Goal: Find contact information: Find contact information

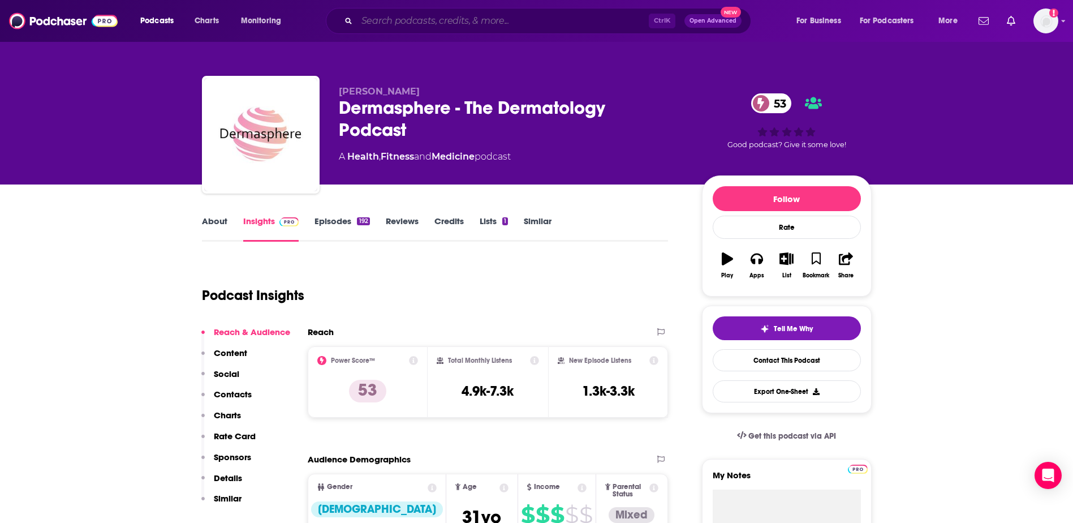
click at [394, 16] on input "Search podcasts, credits, & more..." at bounding box center [503, 21] width 292 height 18
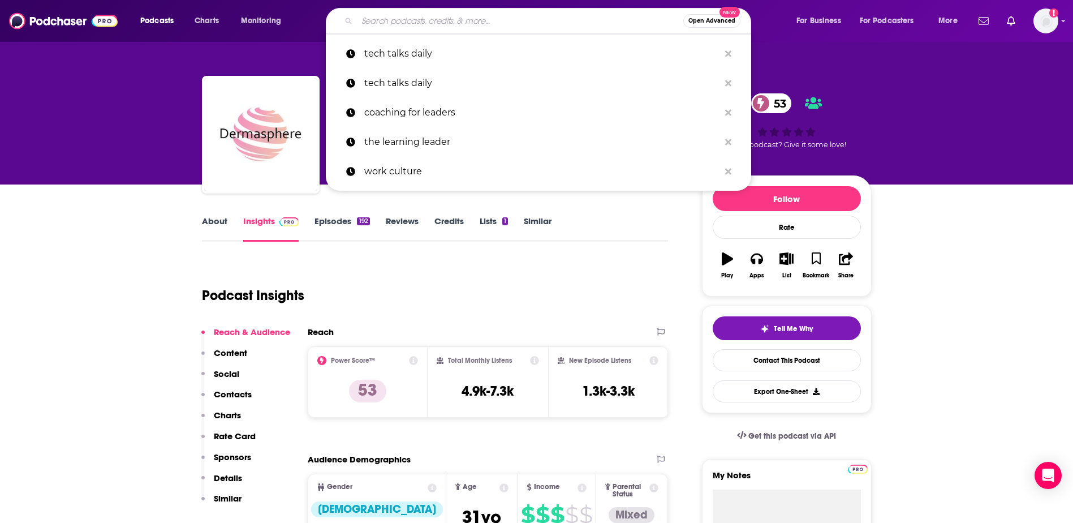
type input "v"
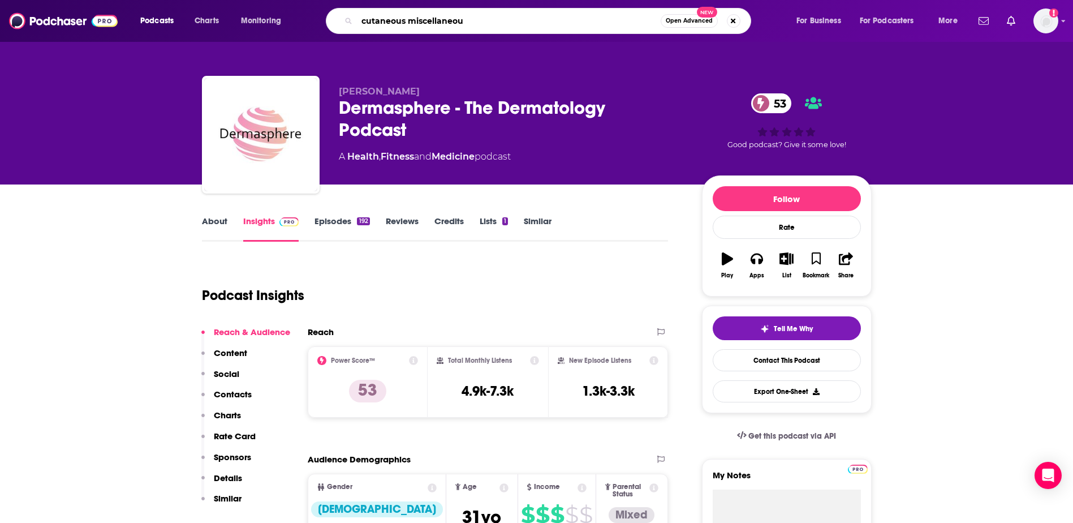
type input "cutaneous miscellaneous"
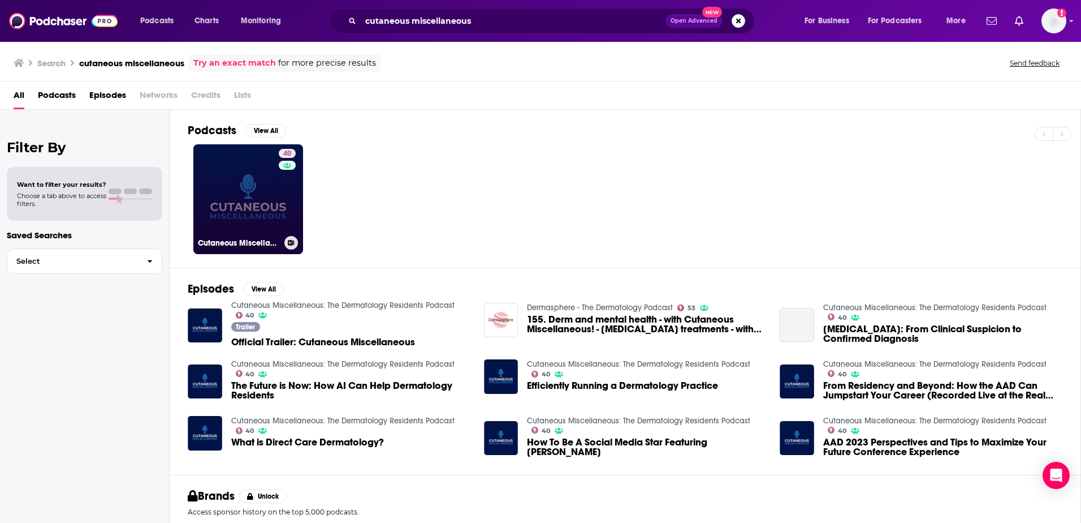
click at [235, 206] on link "40 Cutaneous Miscellaneous: The Dermatology Residents Podcast" at bounding box center [248, 199] width 110 height 110
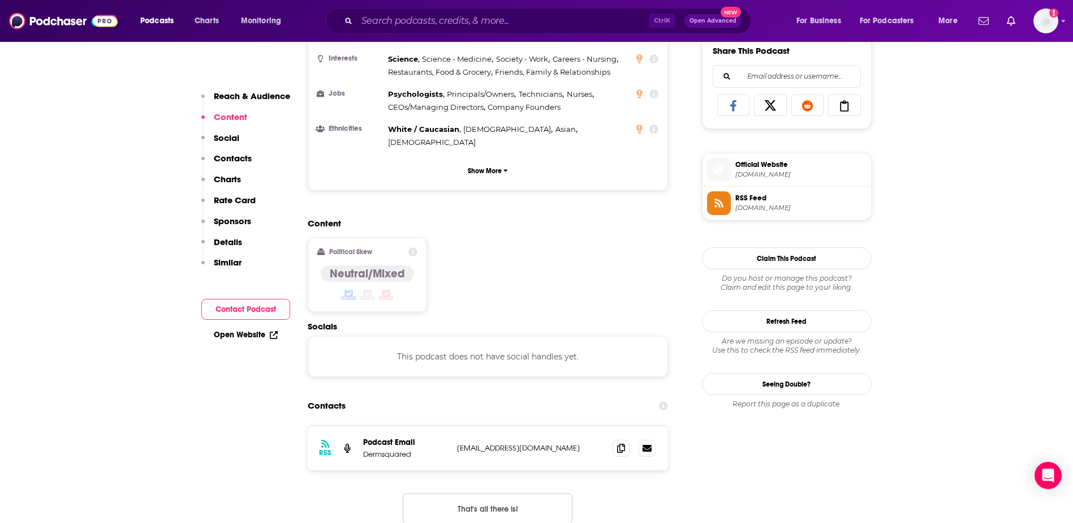
scroll to position [718, 0]
drag, startPoint x: 565, startPoint y: 389, endPoint x: 457, endPoint y: 399, distance: 108.6
click at [457, 425] on div "RSS Podcast Email Dermsquared podcasts@dermsquared.com podcasts@dermsquared.com" at bounding box center [488, 447] width 361 height 44
copy p "podcasts@dermsquared.com"
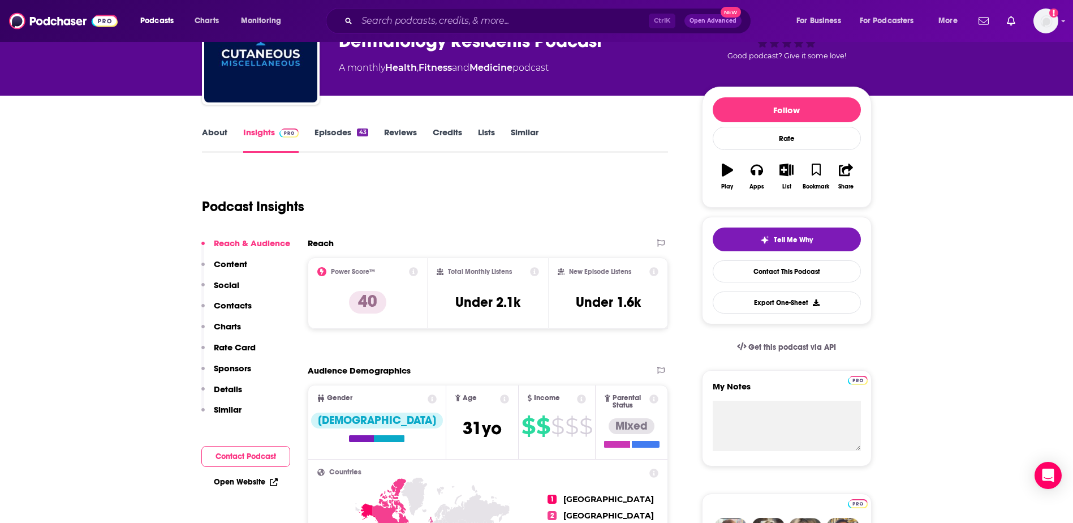
scroll to position [0, 0]
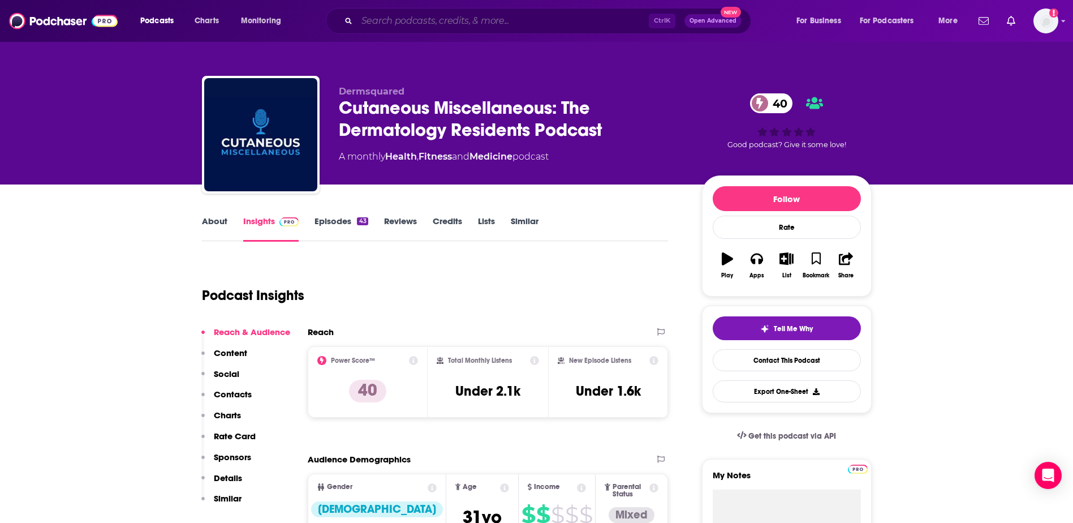
click at [451, 19] on input "Search podcasts, credits, & more..." at bounding box center [503, 21] width 292 height 18
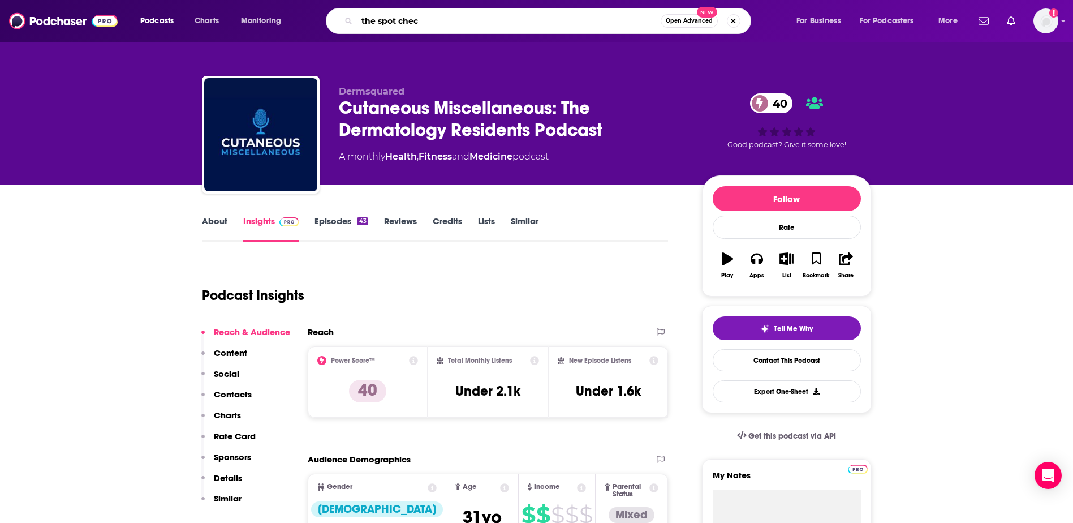
type input "the spot check"
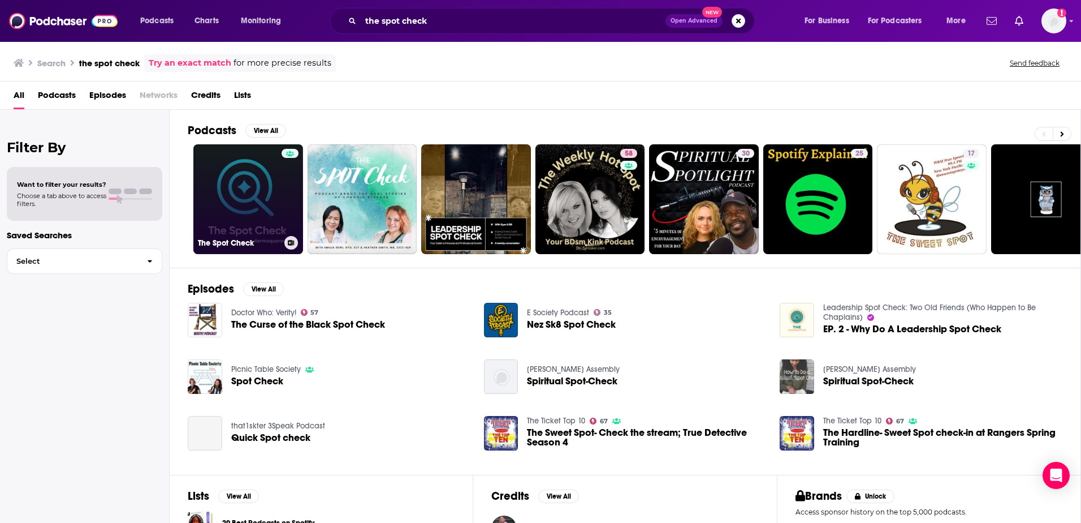
click at [282, 201] on div at bounding box center [290, 192] width 17 height 87
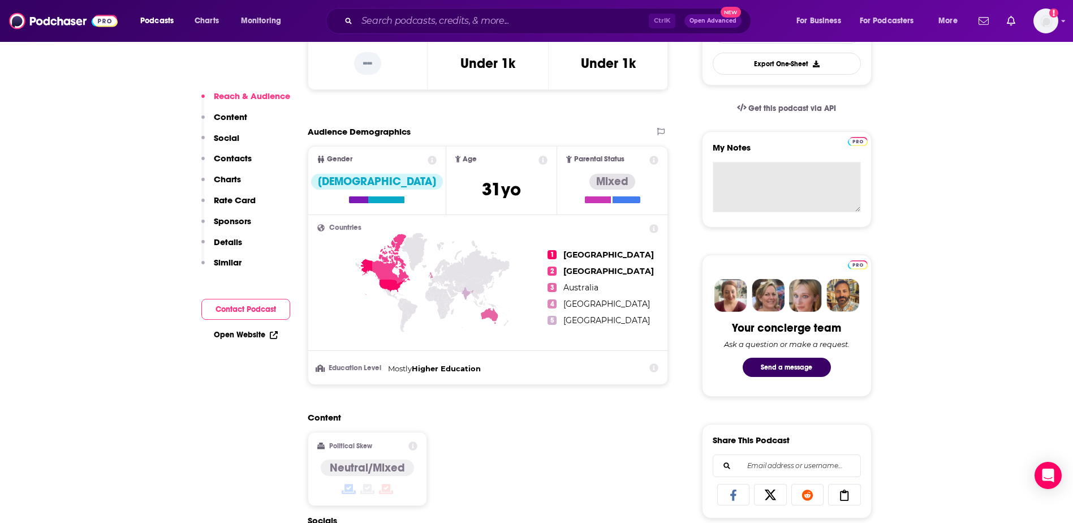
scroll to position [514, 0]
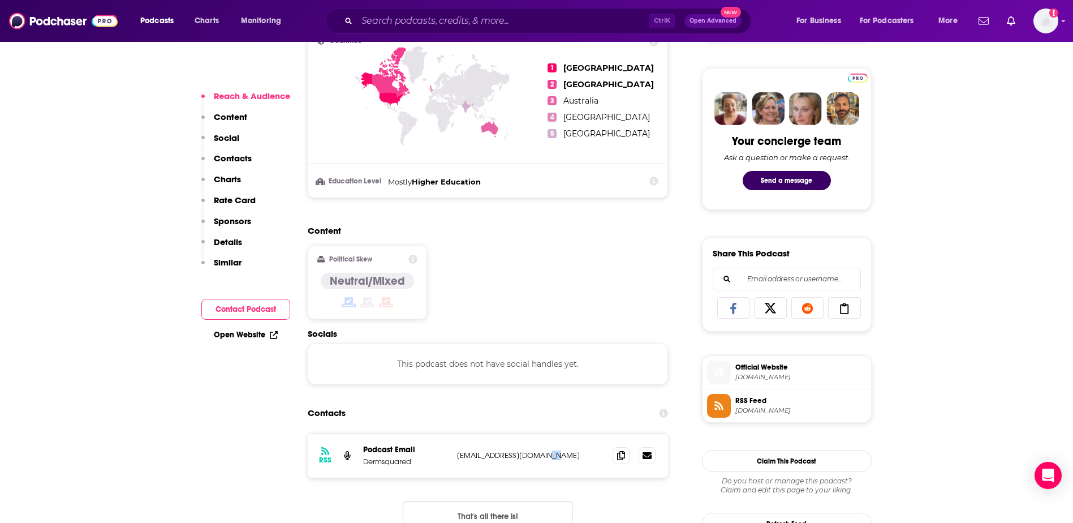
drag, startPoint x: 562, startPoint y: 455, endPoint x: 549, endPoint y: 448, distance: 13.9
click at [549, 448] on div "RSS Podcast Email Dermsquared podcasts@dermsquared.com podcasts@dermsquared.com" at bounding box center [488, 455] width 361 height 44
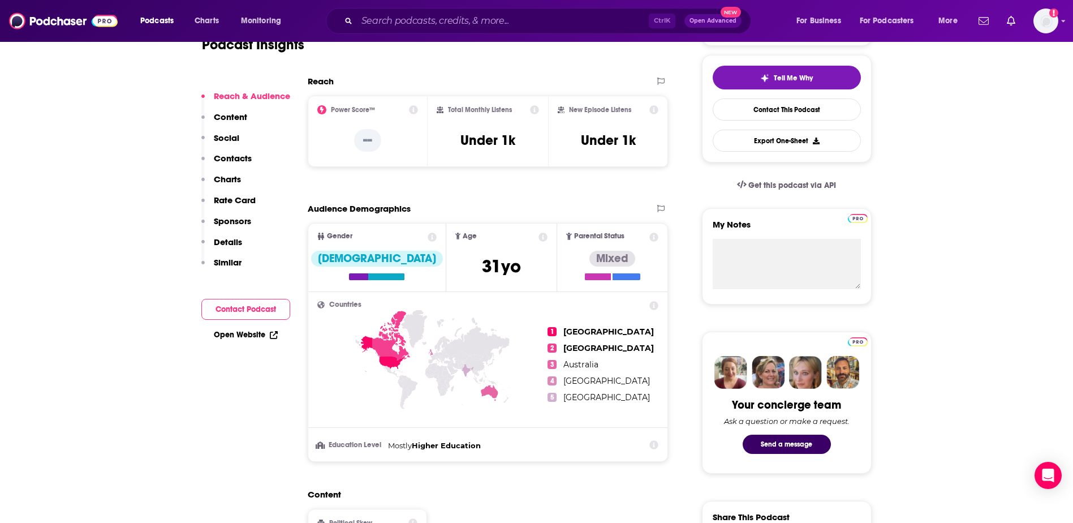
scroll to position [111, 0]
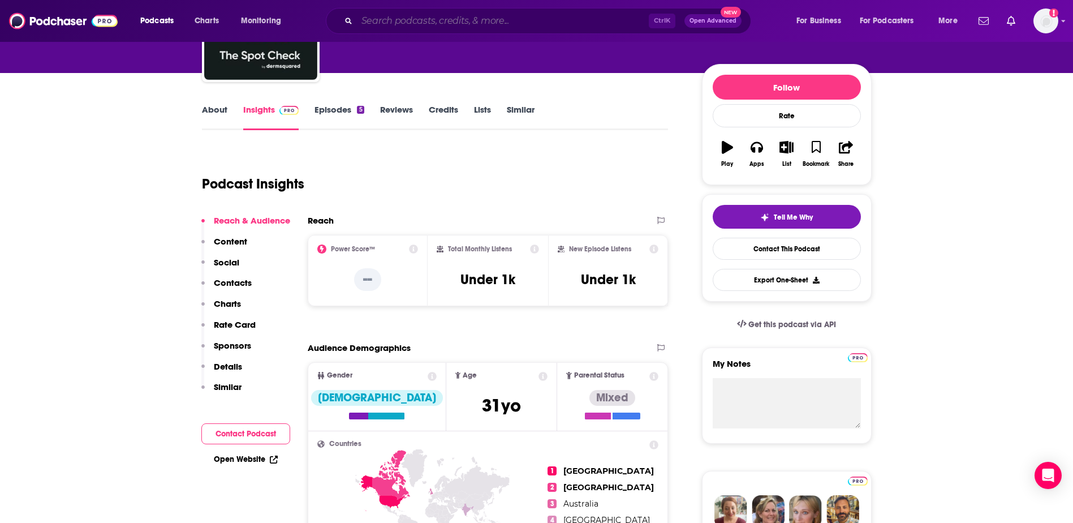
click at [463, 19] on input "Search podcasts, credits, & more..." at bounding box center [503, 21] width 292 height 18
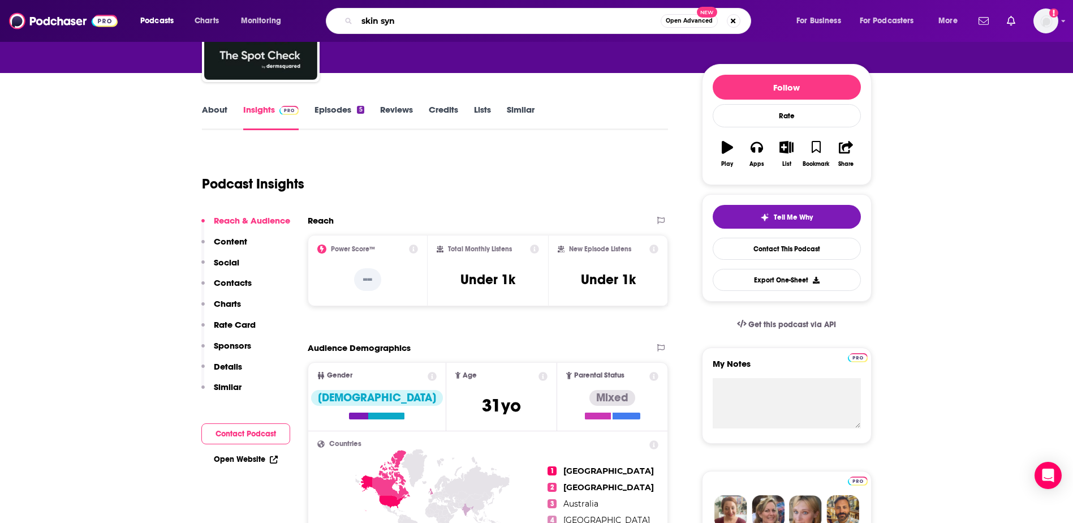
type input "skin sync"
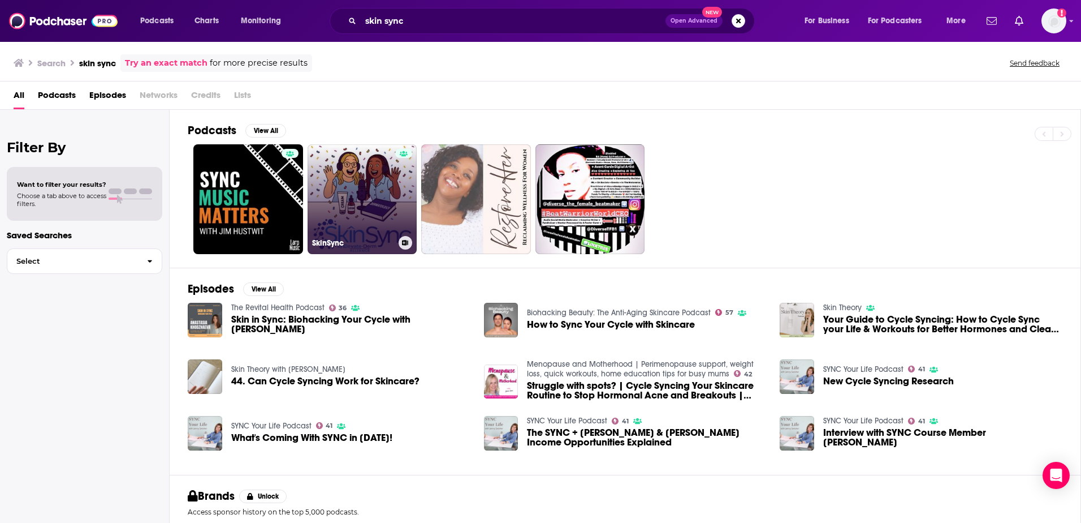
click at [334, 200] on link "SkinSync" at bounding box center [363, 199] width 110 height 110
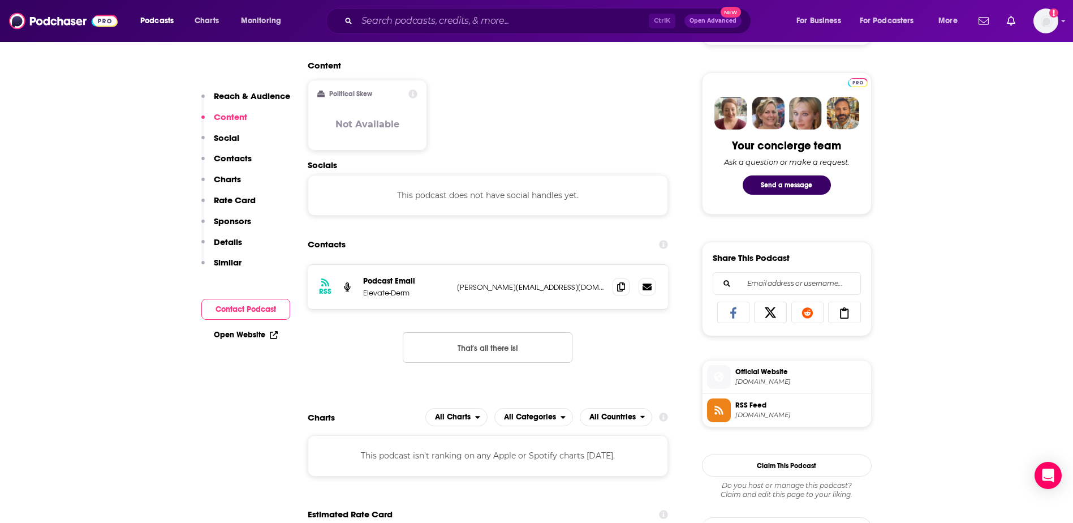
scroll to position [516, 0]
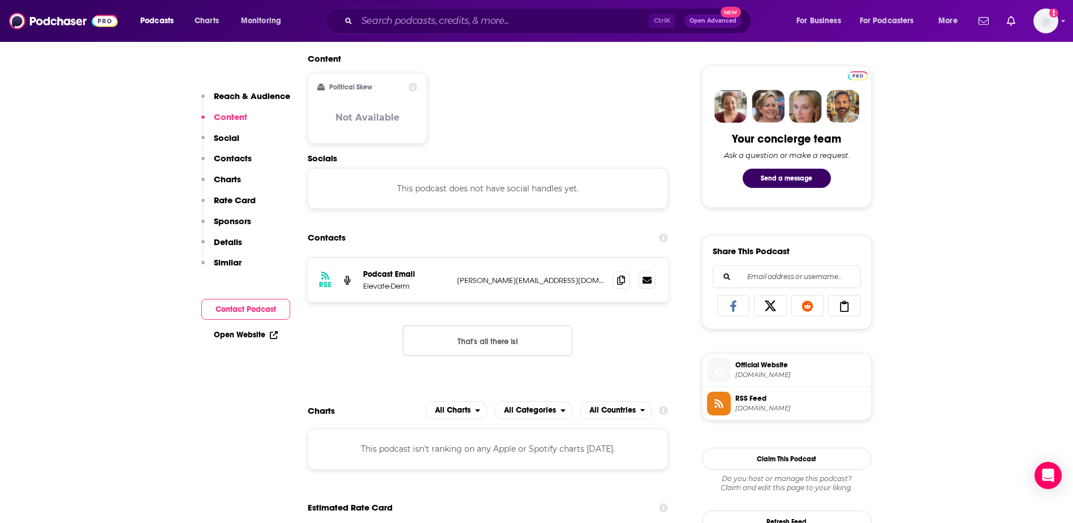
drag, startPoint x: 456, startPoint y: 279, endPoint x: 536, endPoint y: 279, distance: 80.3
click at [536, 279] on div "RSS Podcast Email Elevate-Derm matthew@elevate-derm.com matthew@elevate-derm.com" at bounding box center [488, 280] width 361 height 44
drag, startPoint x: 536, startPoint y: 279, endPoint x: 562, endPoint y: 279, distance: 25.4
click at [562, 279] on p "matthew@elevate-derm.com" at bounding box center [530, 280] width 147 height 10
drag, startPoint x: 560, startPoint y: 281, endPoint x: 457, endPoint y: 286, distance: 103.1
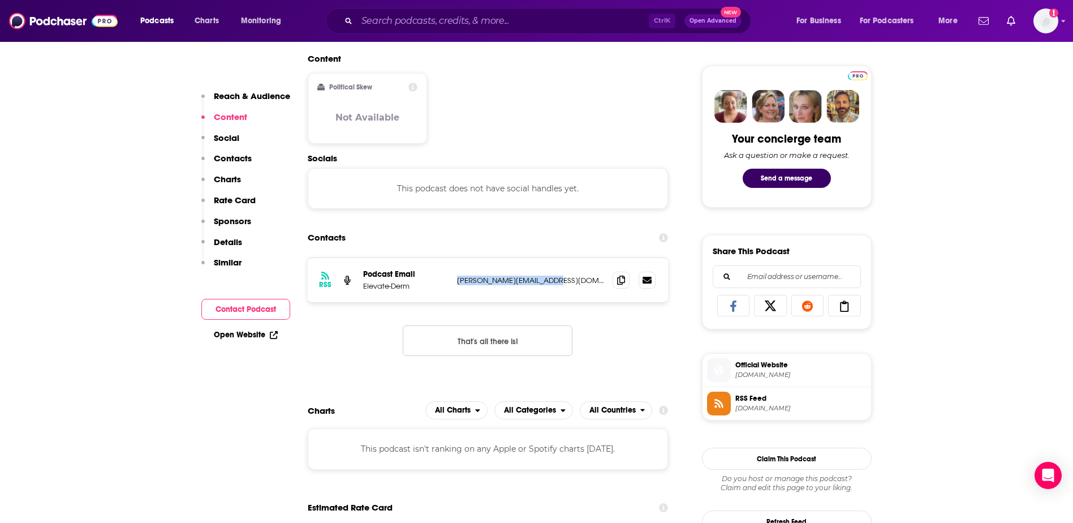
click at [457, 286] on div "RSS Podcast Email Elevate-Derm matthew@elevate-derm.com matthew@elevate-derm.com" at bounding box center [488, 280] width 361 height 44
copy p "matthew@elevate-derm.com"
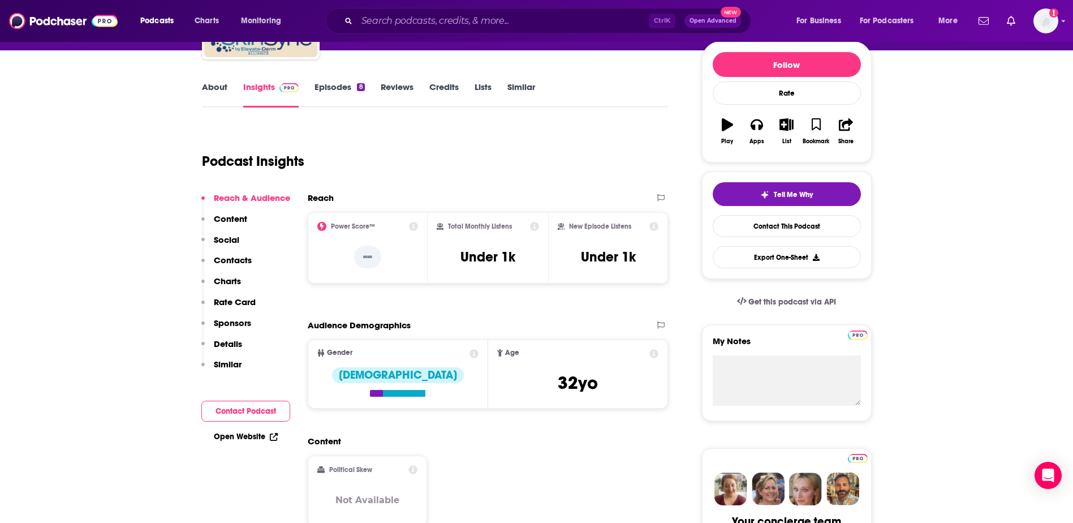
scroll to position [135, 0]
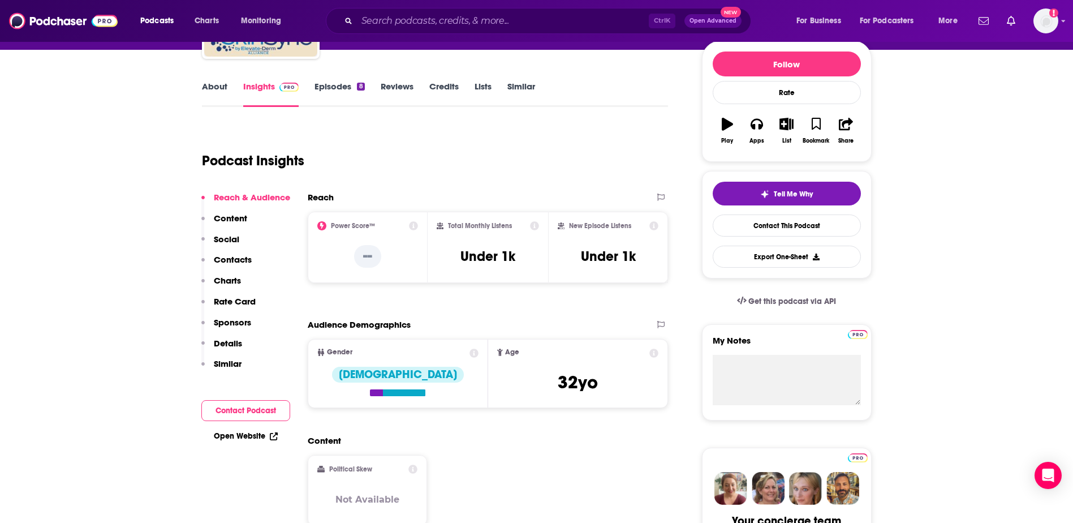
click at [566, 153] on div "Podcast Insights" at bounding box center [431, 154] width 458 height 58
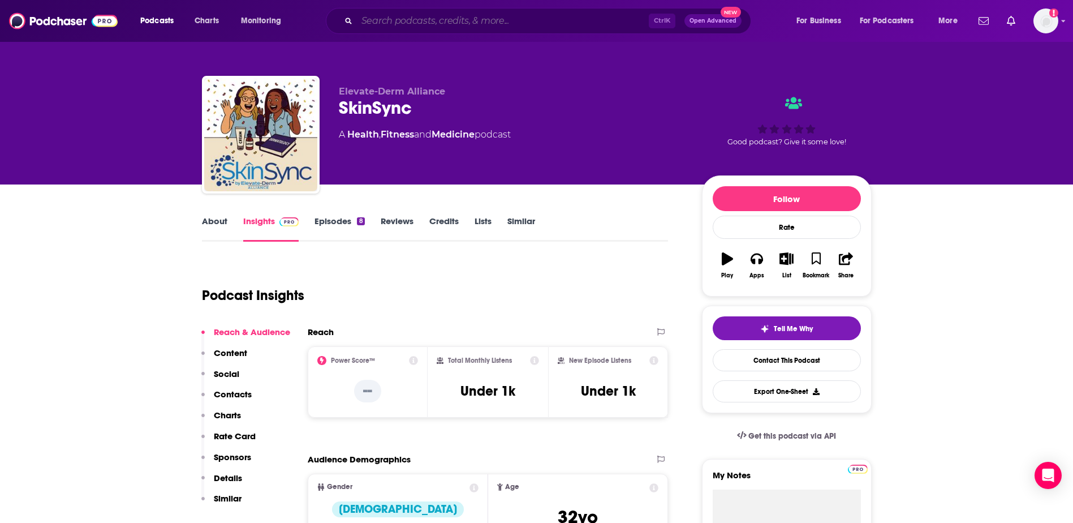
click at [493, 19] on input "Search podcasts, credits, & more..." at bounding box center [503, 21] width 292 height 18
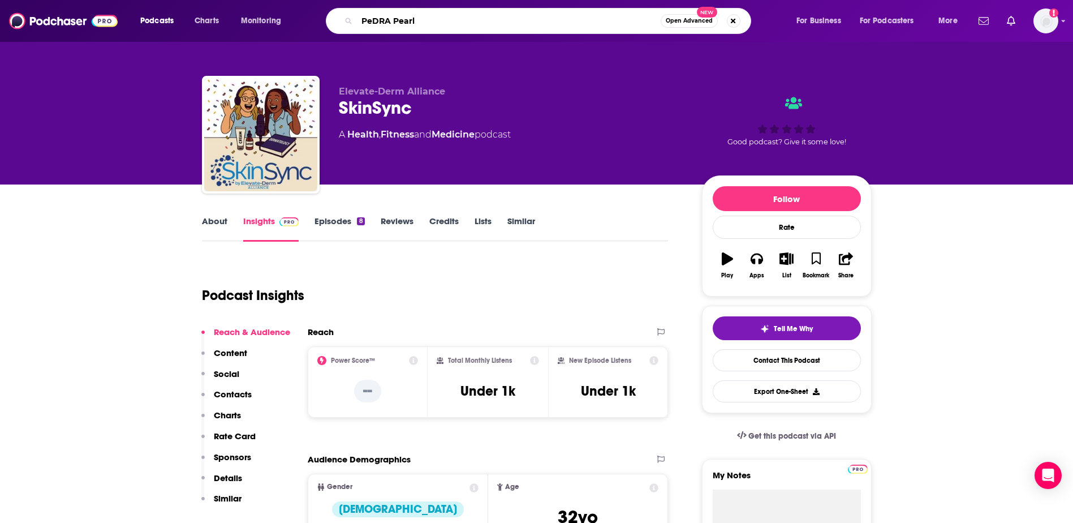
type input "PeDRA Pearls"
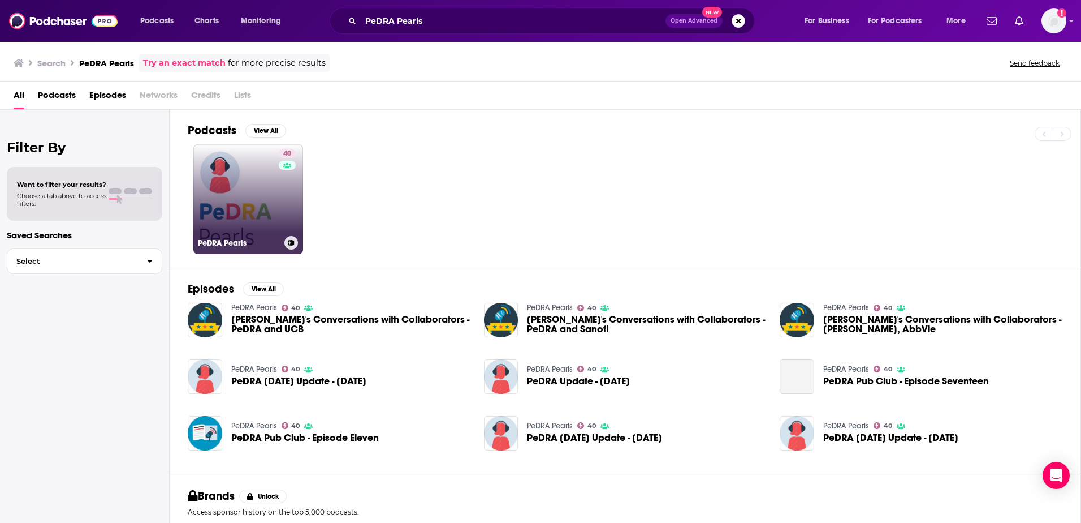
click at [223, 202] on link "40 PeDRA Pearls" at bounding box center [248, 199] width 110 height 110
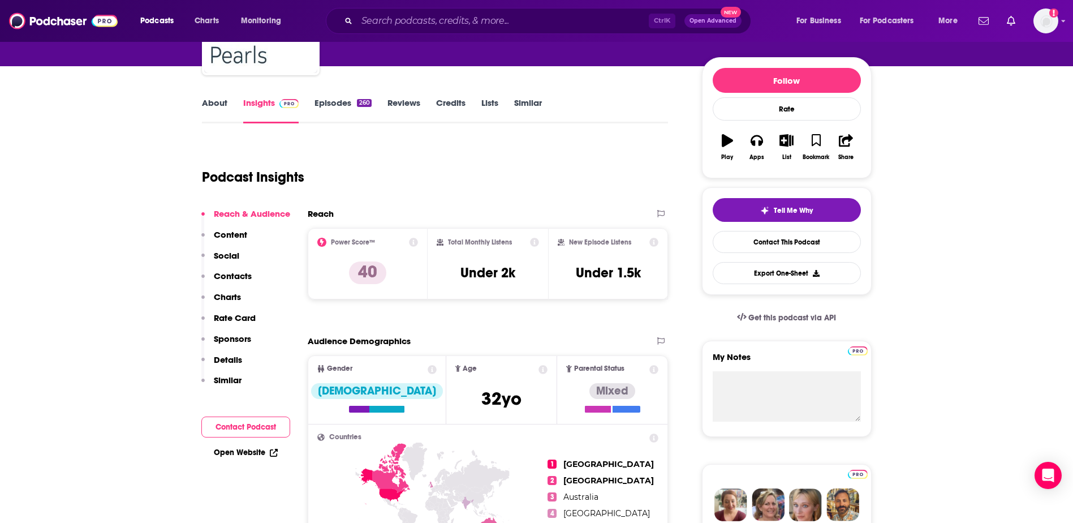
scroll to position [119, 0]
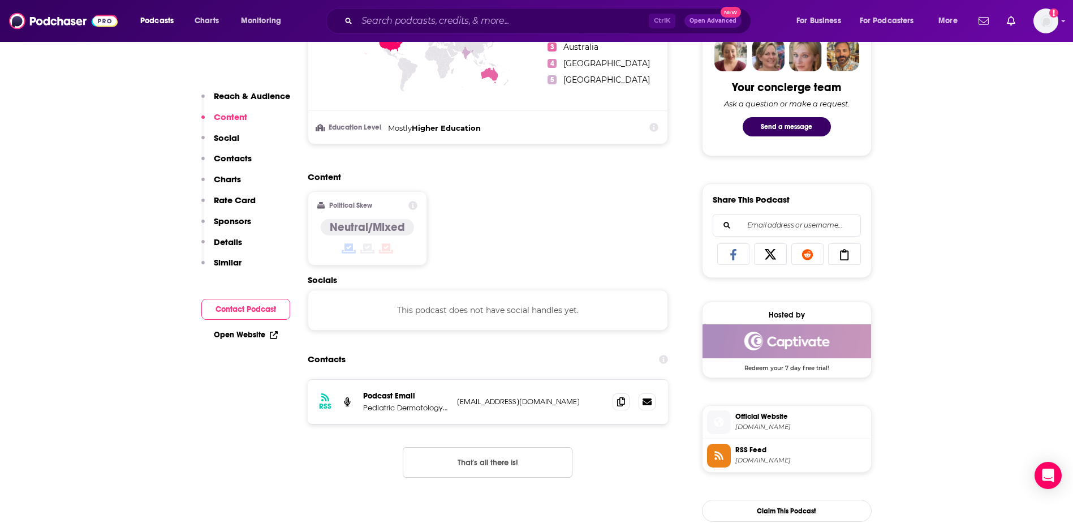
scroll to position [571, 0]
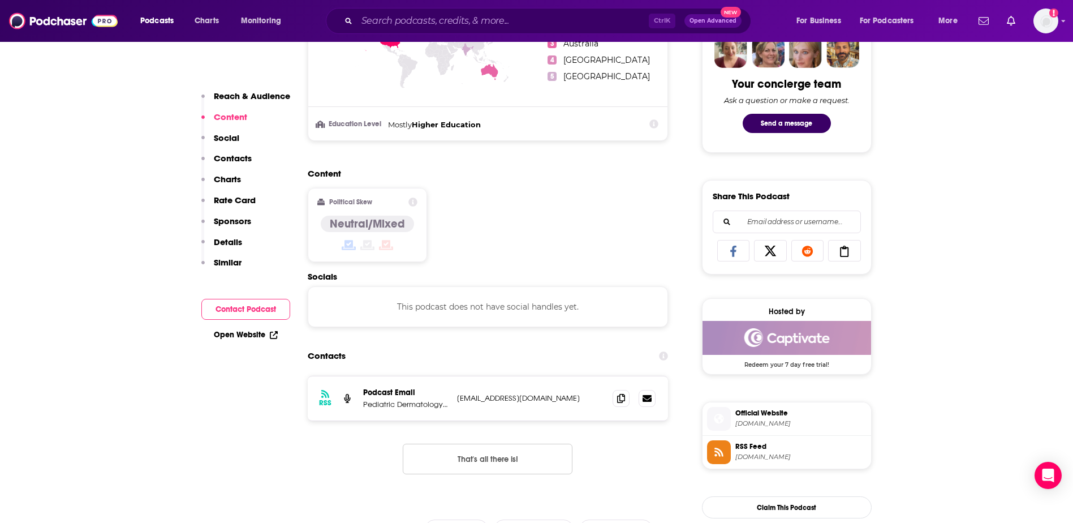
click at [456, 396] on div "RSS Podcast Email Pediatric Dermatology Research Alliance info@pedraresearch.or…" at bounding box center [488, 398] width 361 height 44
drag, startPoint x: 456, startPoint y: 396, endPoint x: 552, endPoint y: 386, distance: 96.6
click at [552, 386] on div "RSS Podcast Email Pediatric Dermatology Research Alliance info@pedraresearch.or…" at bounding box center [488, 398] width 361 height 44
copy p "info@pedraresearch.org"
